Goal: Information Seeking & Learning: Check status

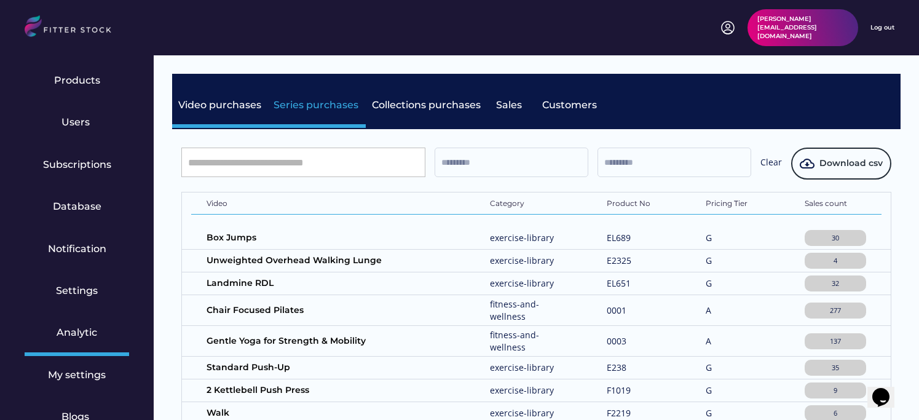
scroll to position [699, 0]
click at [288, 106] on div "Series purchases" at bounding box center [316, 105] width 86 height 14
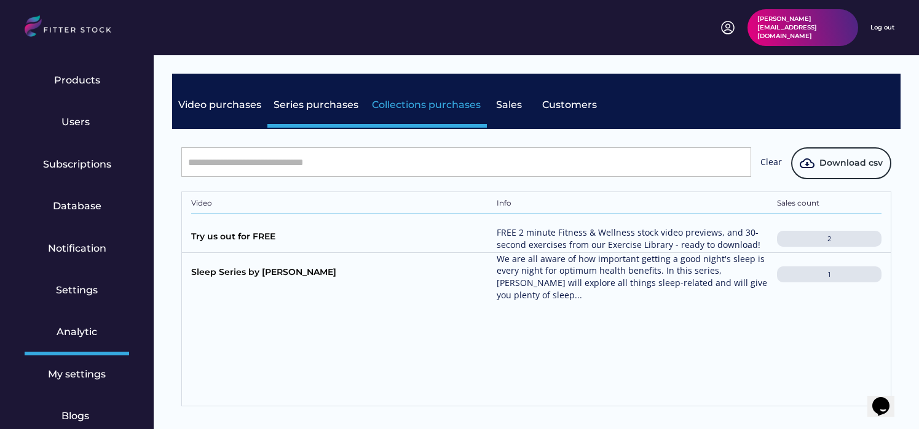
click at [396, 100] on div "Collections purchases" at bounding box center [426, 105] width 109 height 14
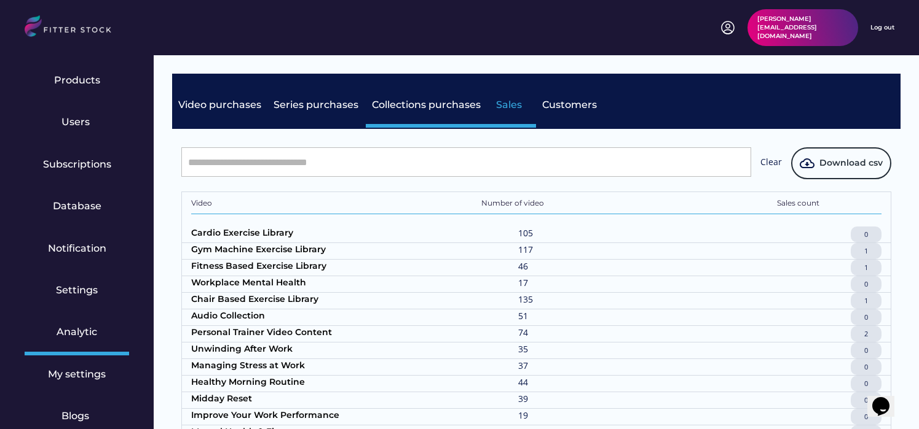
click at [518, 108] on div "Sales" at bounding box center [511, 105] width 31 height 14
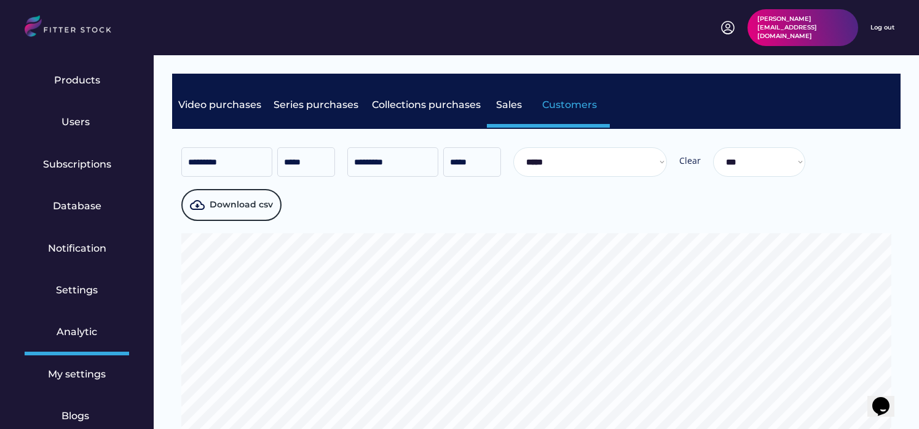
click at [574, 103] on div "Customers" at bounding box center [572, 105] width 61 height 14
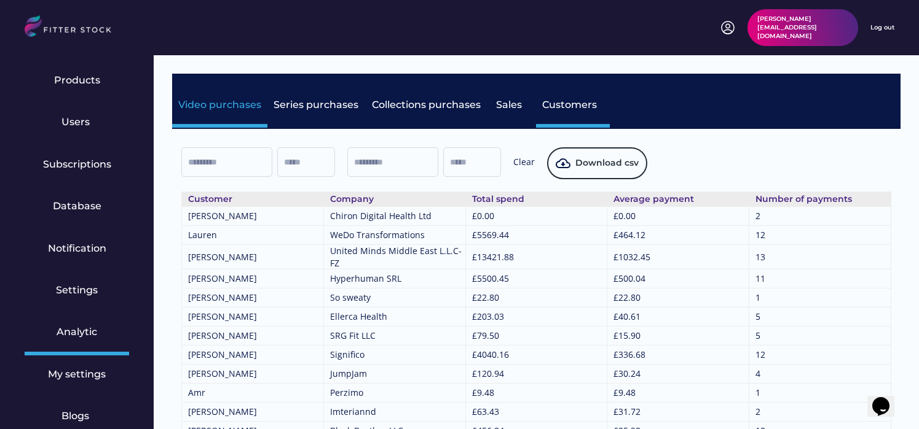
click at [231, 109] on div "Video purchases" at bounding box center [219, 105] width 83 height 14
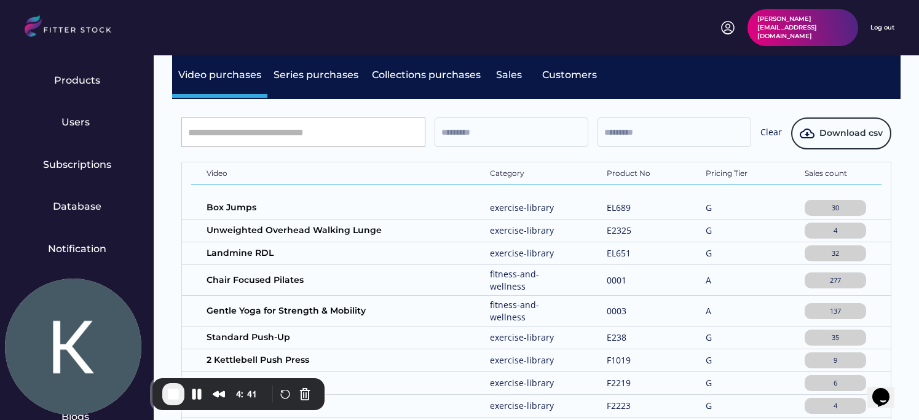
scroll to position [58, 0]
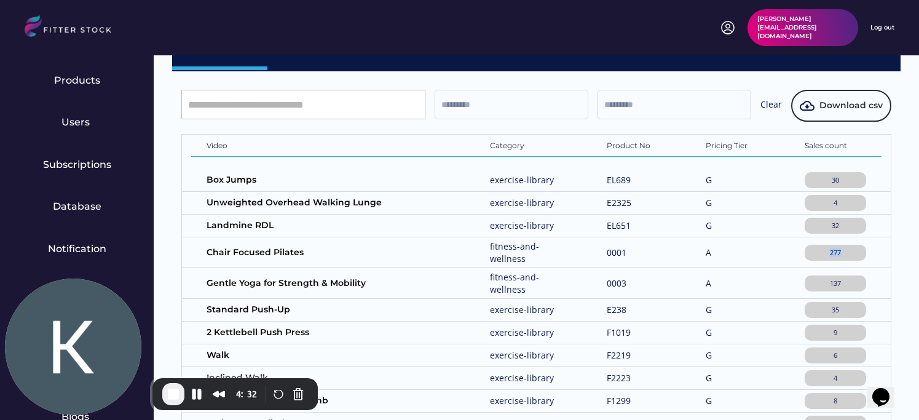
drag, startPoint x: 824, startPoint y: 253, endPoint x: 847, endPoint y: 253, distance: 23.3
click at [847, 253] on div "277" at bounding box center [834, 252] width 55 height 9
click at [67, 117] on div "Users" at bounding box center [76, 123] width 31 height 14
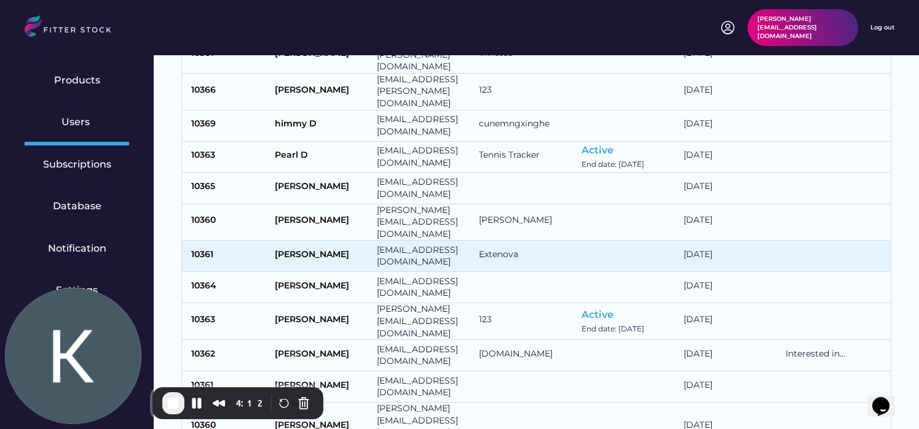
scroll to position [222, 0]
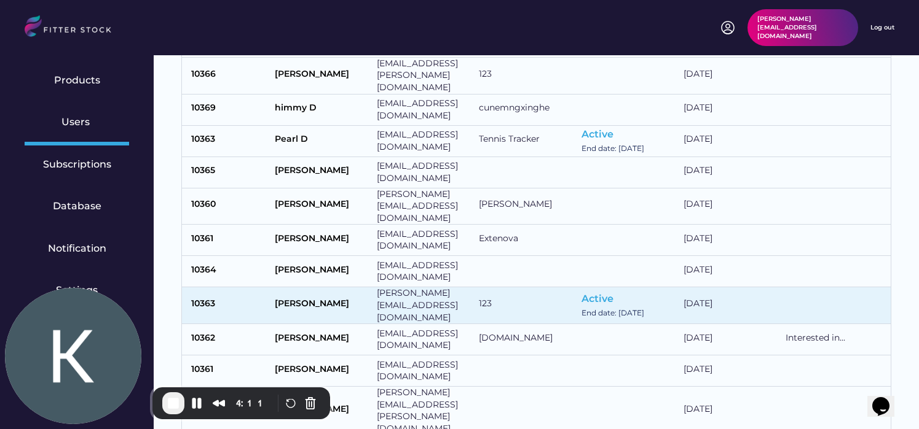
click at [306, 298] on div "[PERSON_NAME]" at bounding box center [323, 305] width 96 height 15
click at [308, 298] on div "[PERSON_NAME]" at bounding box center [323, 305] width 96 height 15
click at [304, 298] on div "[PERSON_NAME]" at bounding box center [323, 305] width 96 height 15
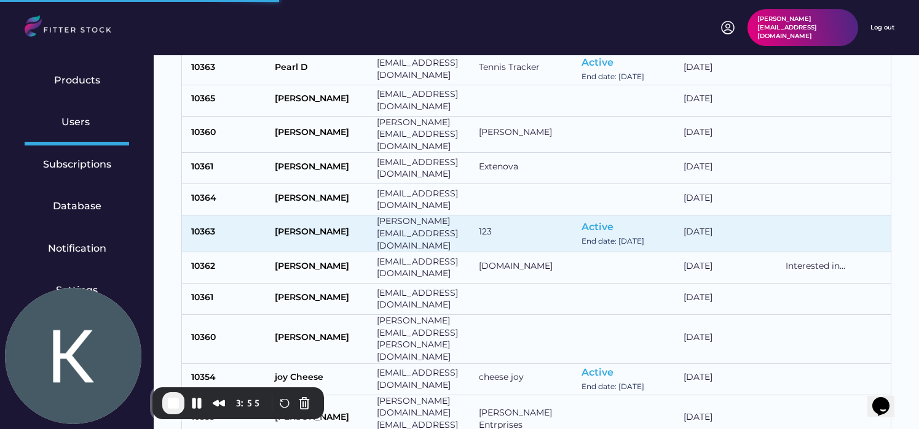
scroll to position [308, 0]
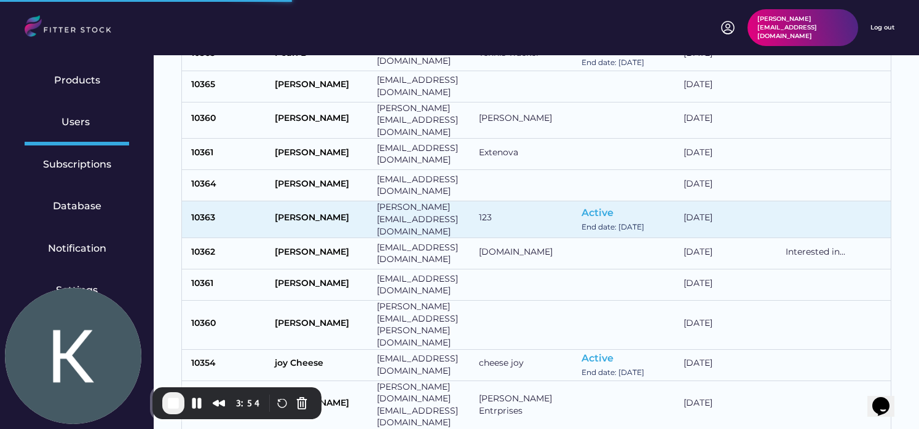
click at [308, 212] on div "[PERSON_NAME]" at bounding box center [323, 219] width 96 height 15
click at [428, 202] on div "[PERSON_NAME][EMAIL_ADDRESS][DOMAIN_NAME]" at bounding box center [425, 220] width 96 height 36
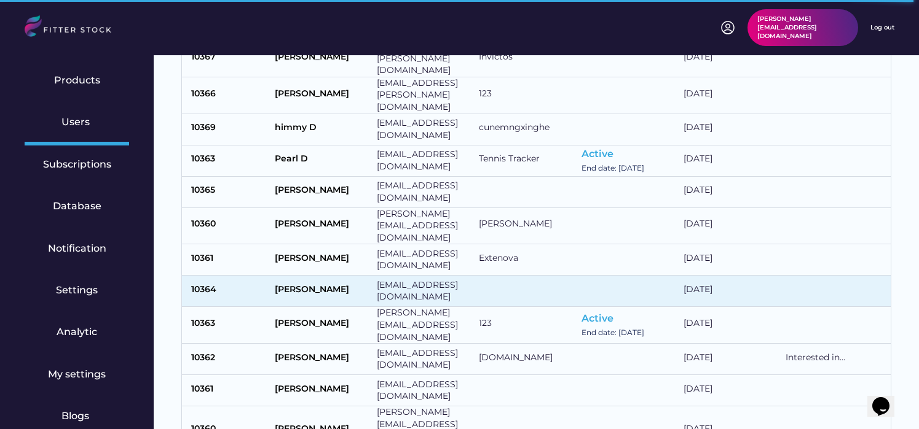
scroll to position [203, 0]
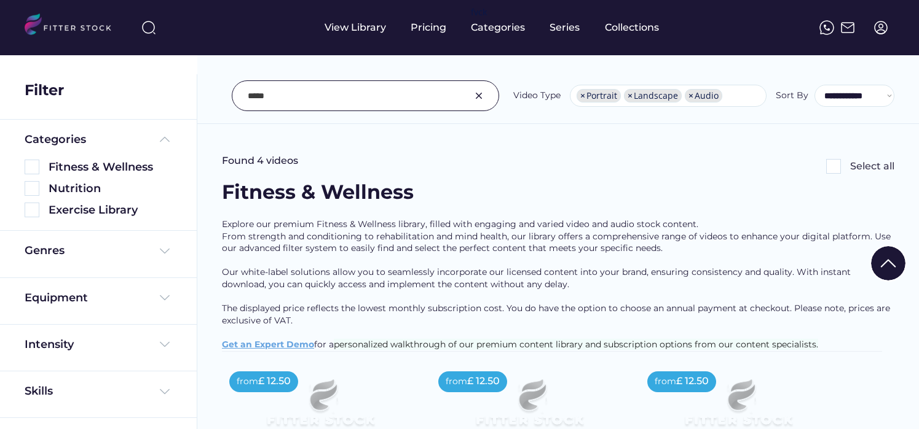
select select "**********"
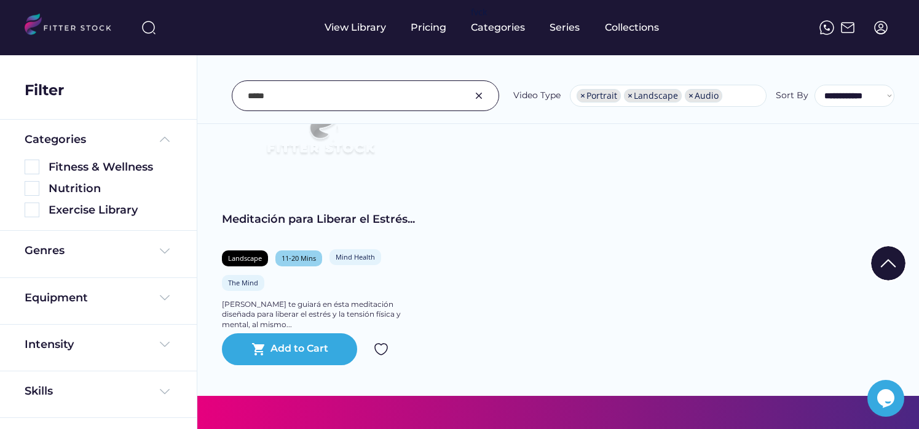
scroll to position [21, 0]
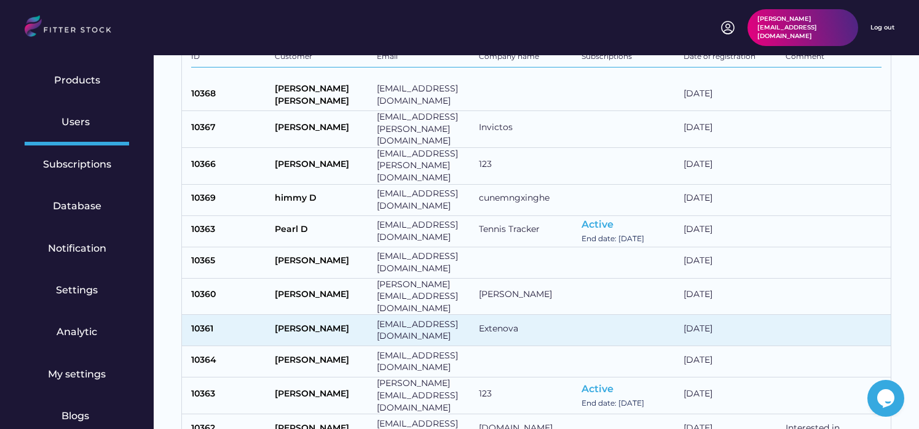
scroll to position [119, 0]
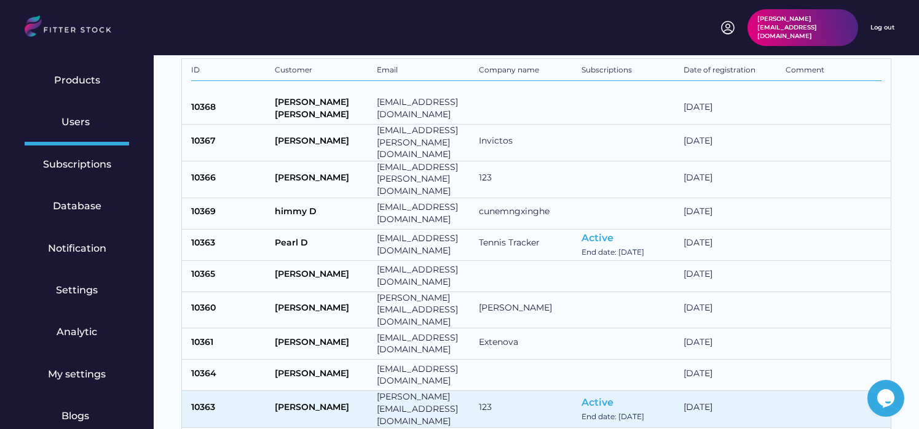
click at [420, 391] on div "[PERSON_NAME][EMAIL_ADDRESS][DOMAIN_NAME]" at bounding box center [425, 409] width 96 height 36
select select "*****"
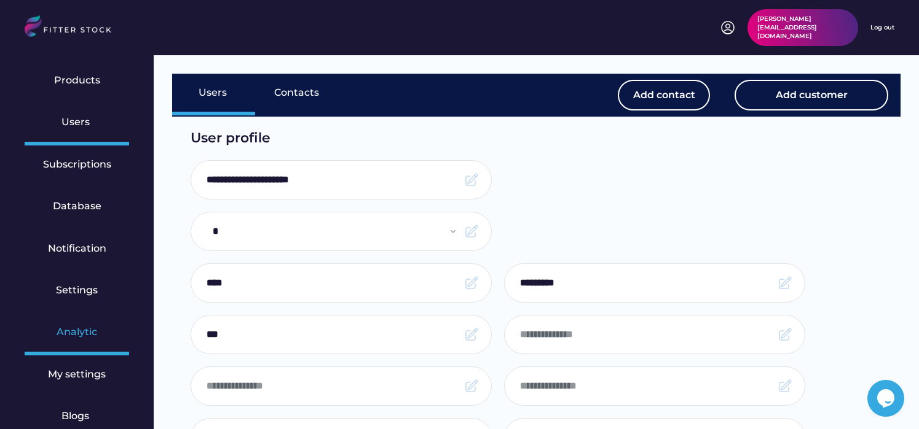
click at [84, 328] on div "Analytic" at bounding box center [77, 333] width 41 height 14
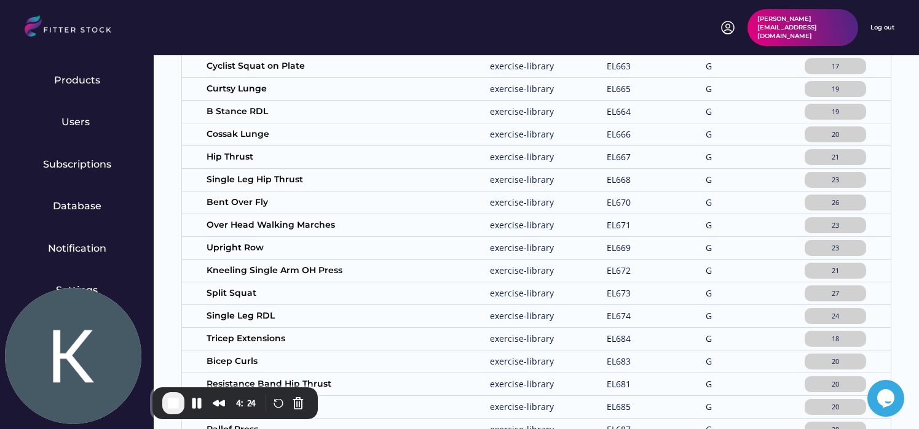
scroll to position [389, 0]
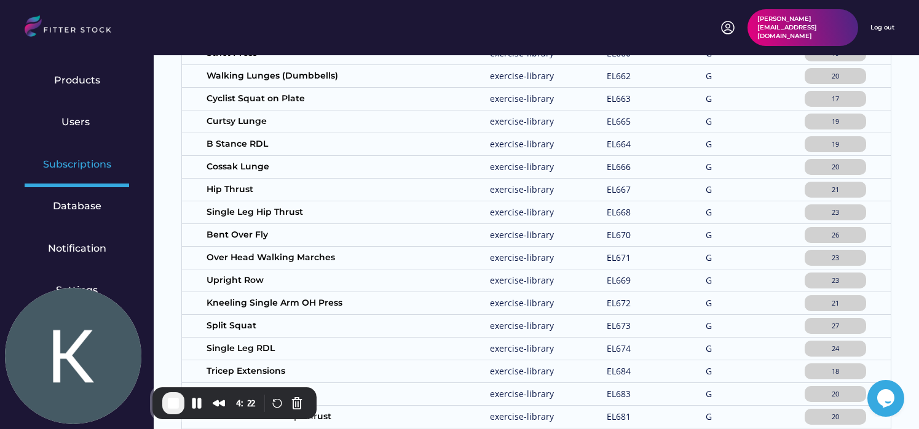
click at [75, 160] on div "Subscriptions" at bounding box center [77, 165] width 68 height 14
select select "******"
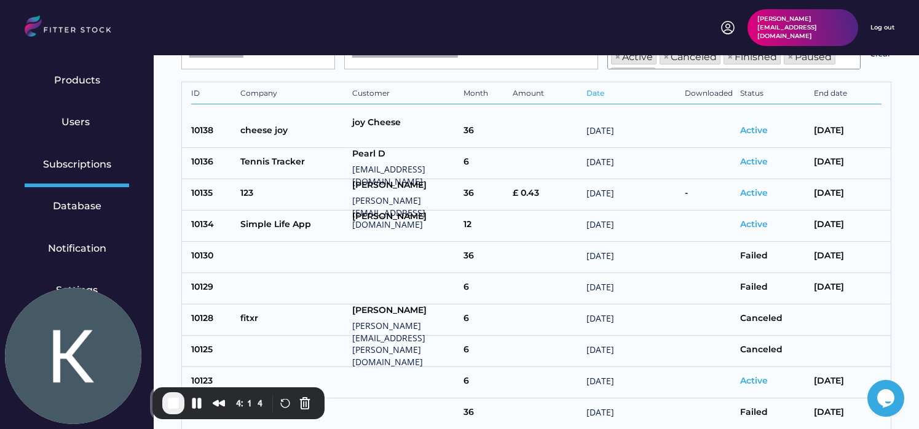
scroll to position [107, 0]
